Goal: Find specific page/section: Find specific page/section

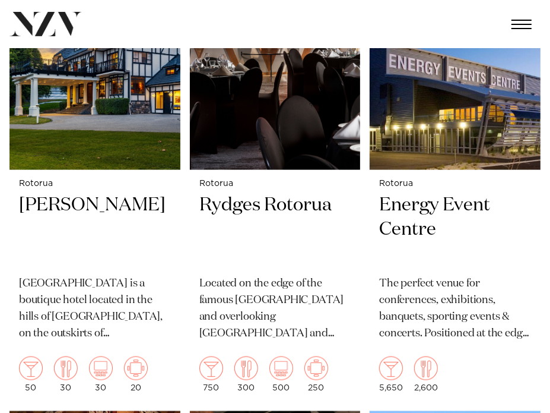
scroll to position [878, 0]
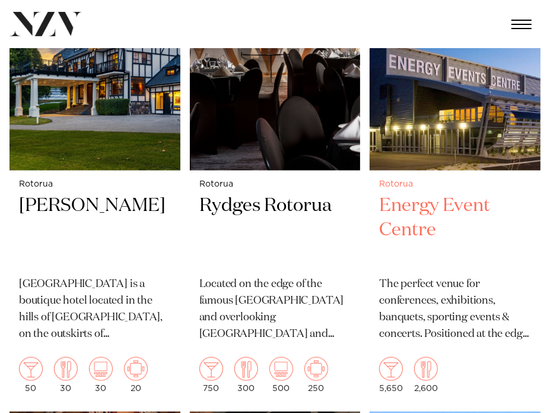
click at [442, 294] on p "The perfect venue for conferences, exhibitions, banquets, sporting events & con…" at bounding box center [455, 309] width 152 height 67
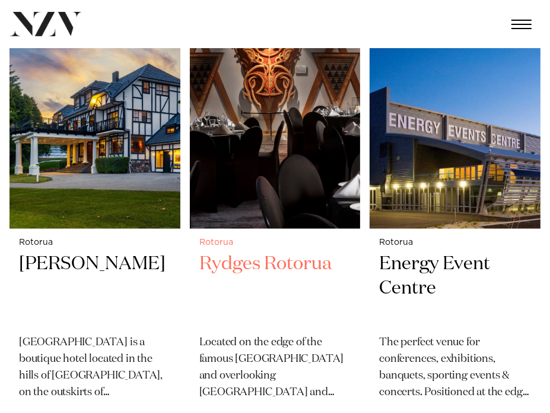
scroll to position [762, 0]
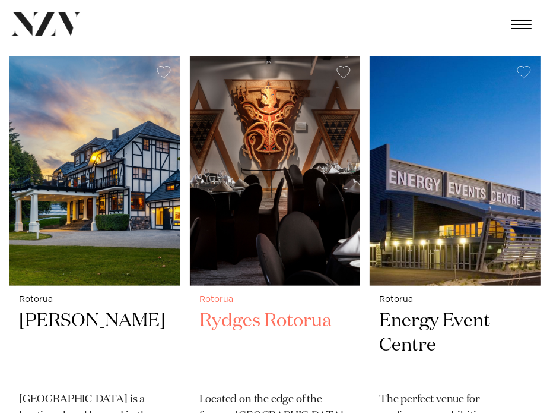
click at [239, 314] on h2 "Rydges Rotorua" at bounding box center [276, 345] width 152 height 73
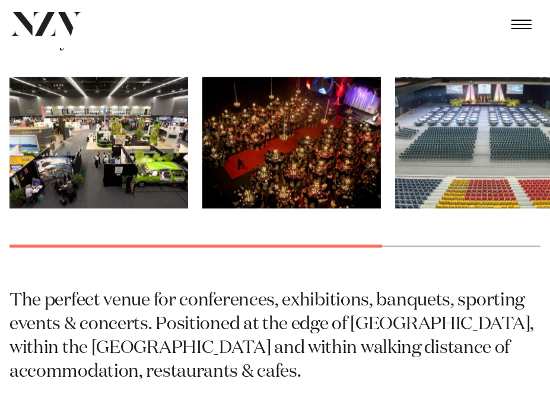
scroll to position [694, 0]
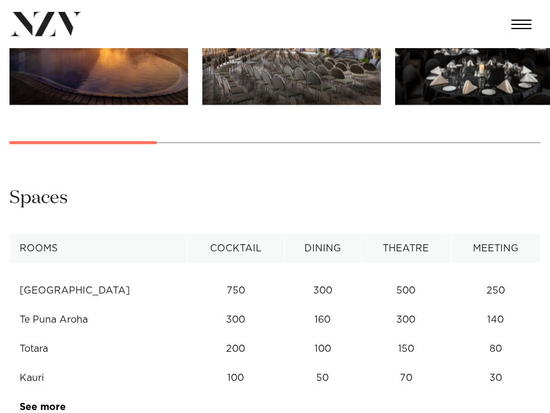
scroll to position [1334, 0]
